Goal: Task Accomplishment & Management: Use online tool/utility

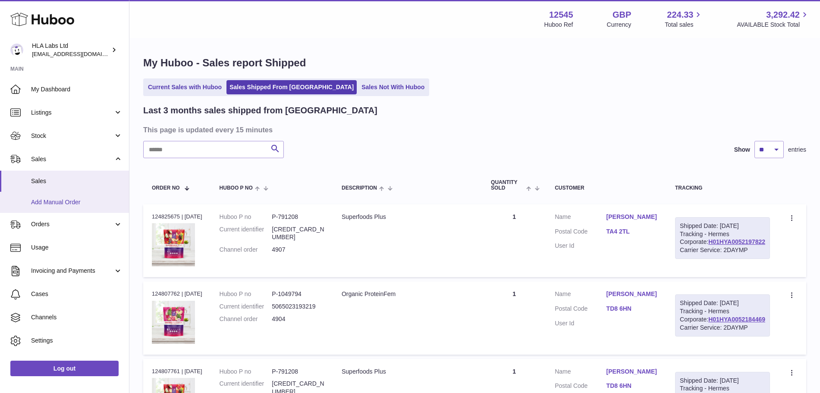
click at [54, 206] on span "Add Manual Order" at bounding box center [76, 202] width 91 height 8
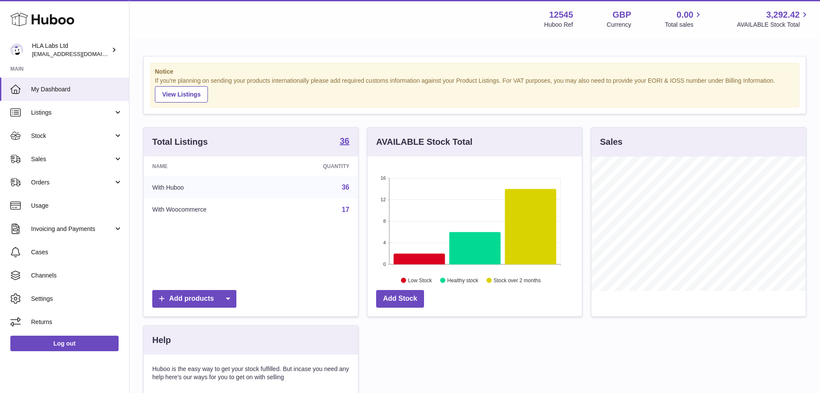
scroll to position [135, 214]
click at [96, 158] on span "Sales" at bounding box center [72, 159] width 82 height 8
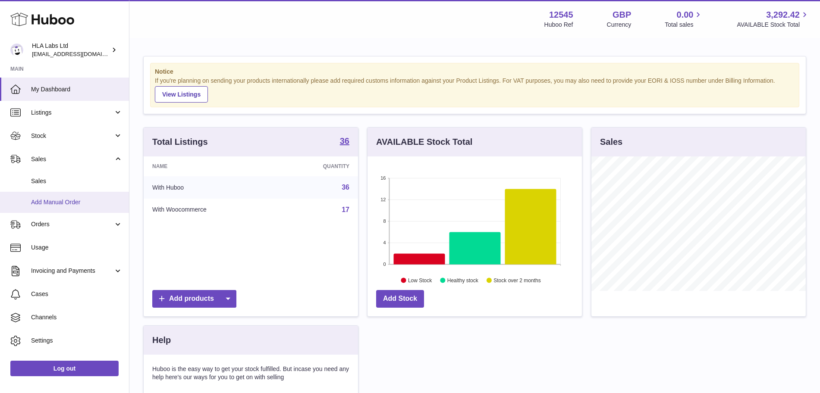
click at [74, 203] on span "Add Manual Order" at bounding box center [76, 202] width 91 height 8
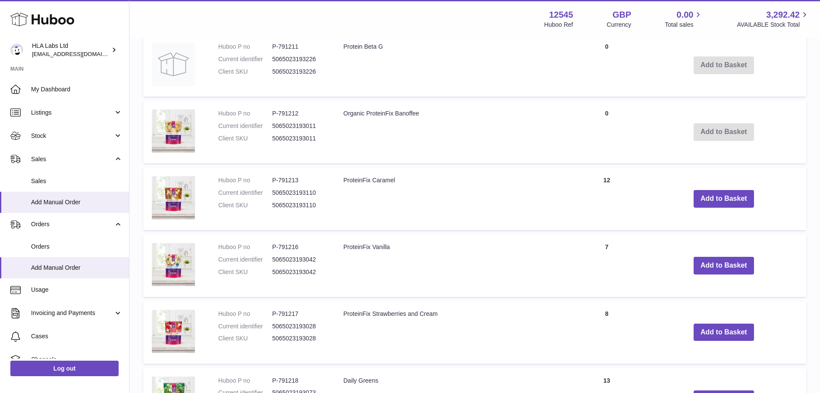
scroll to position [467, 0]
